Goal: Navigation & Orientation: Find specific page/section

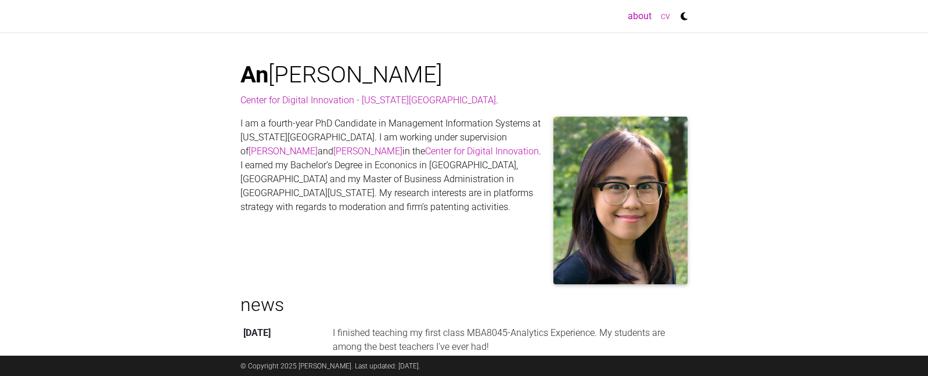
click at [667, 13] on link "cv" at bounding box center [665, 16] width 19 height 23
